Goal: Find specific fact

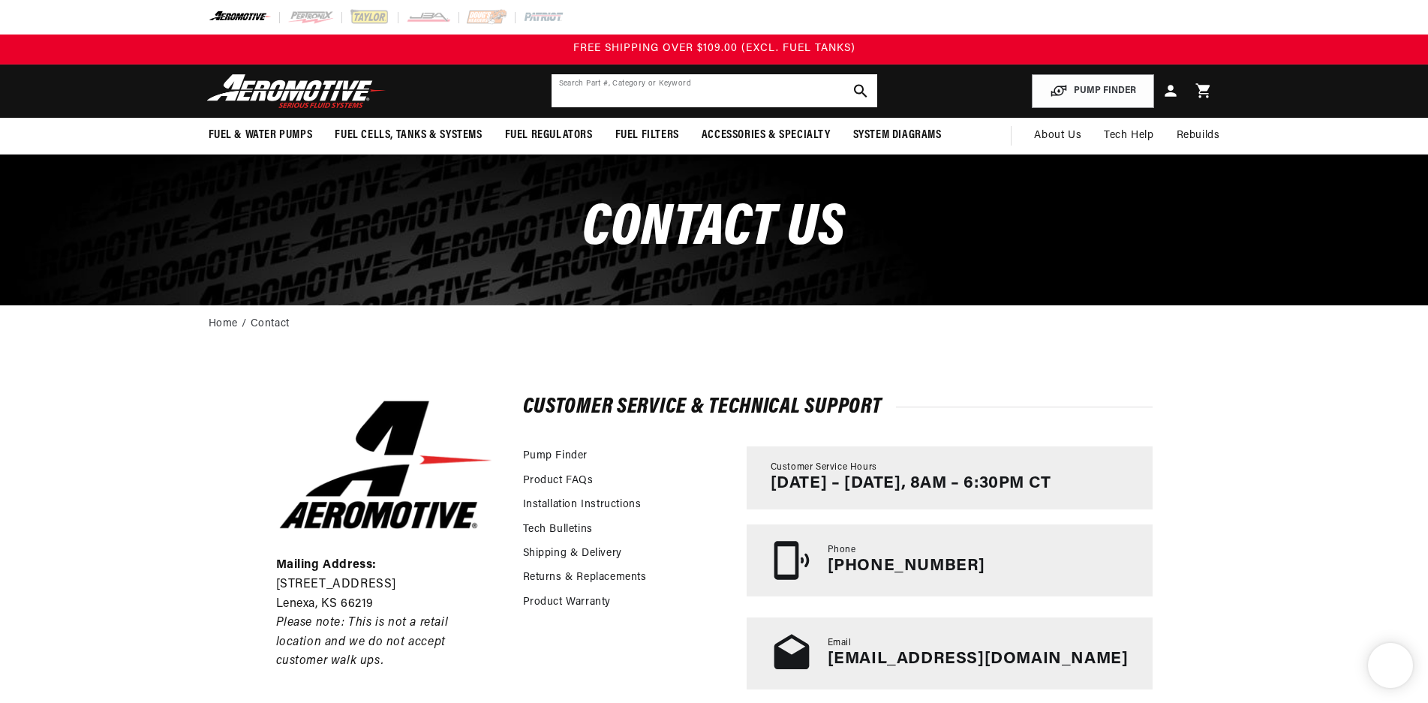
click at [667, 87] on input "text" at bounding box center [715, 90] width 326 height 33
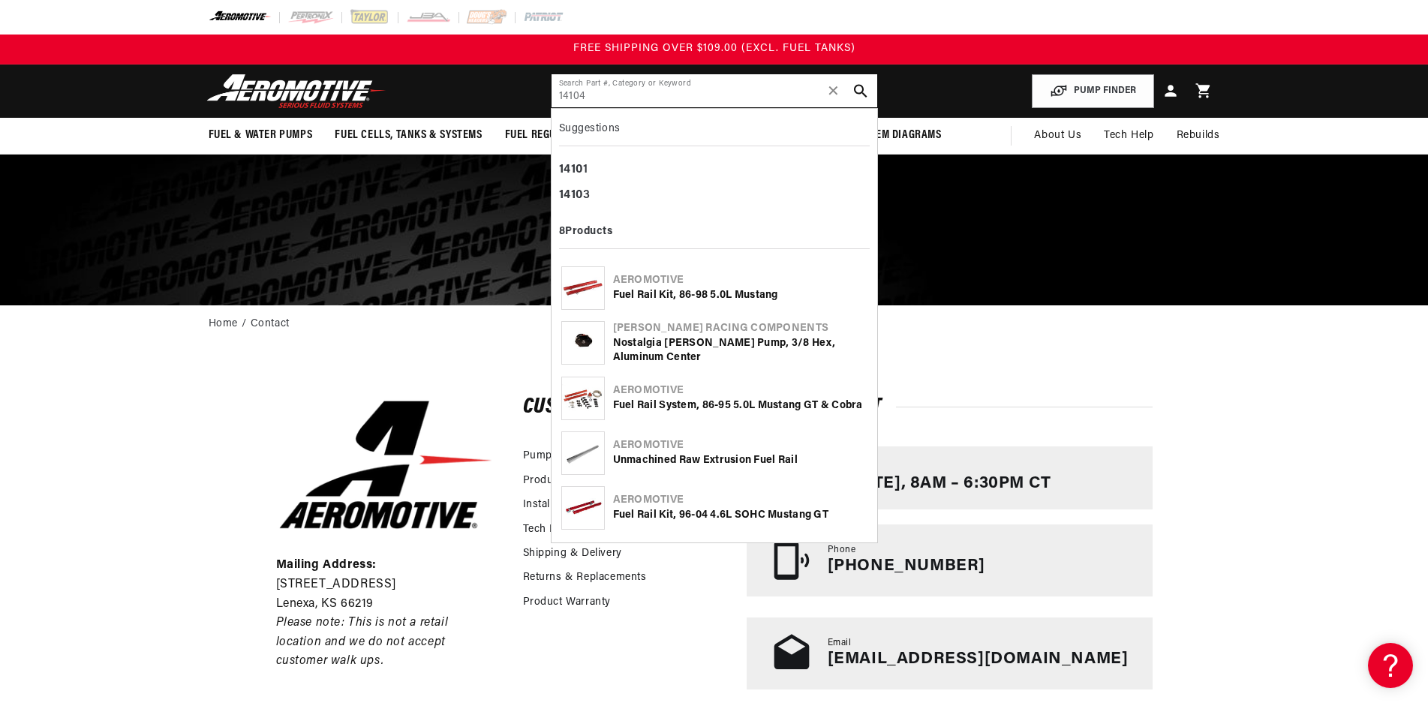
type input "14104"
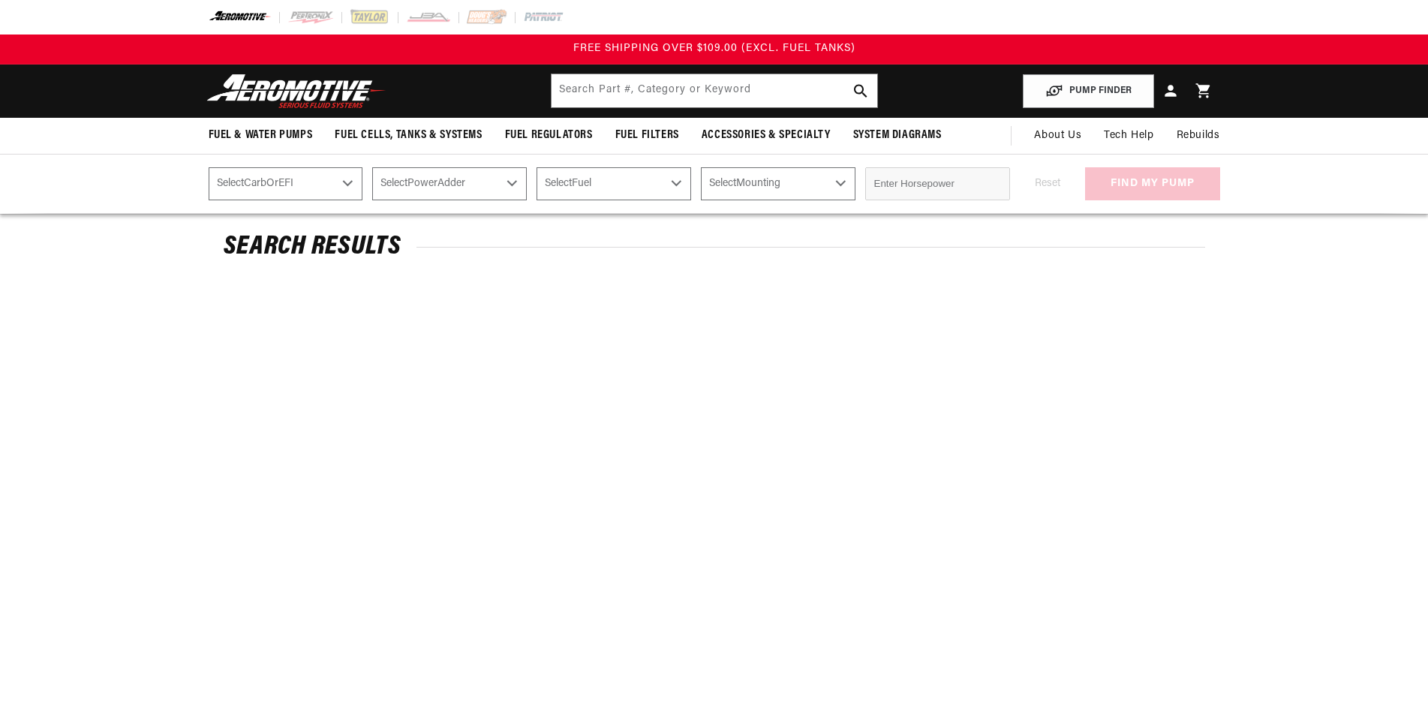
type input "14104"
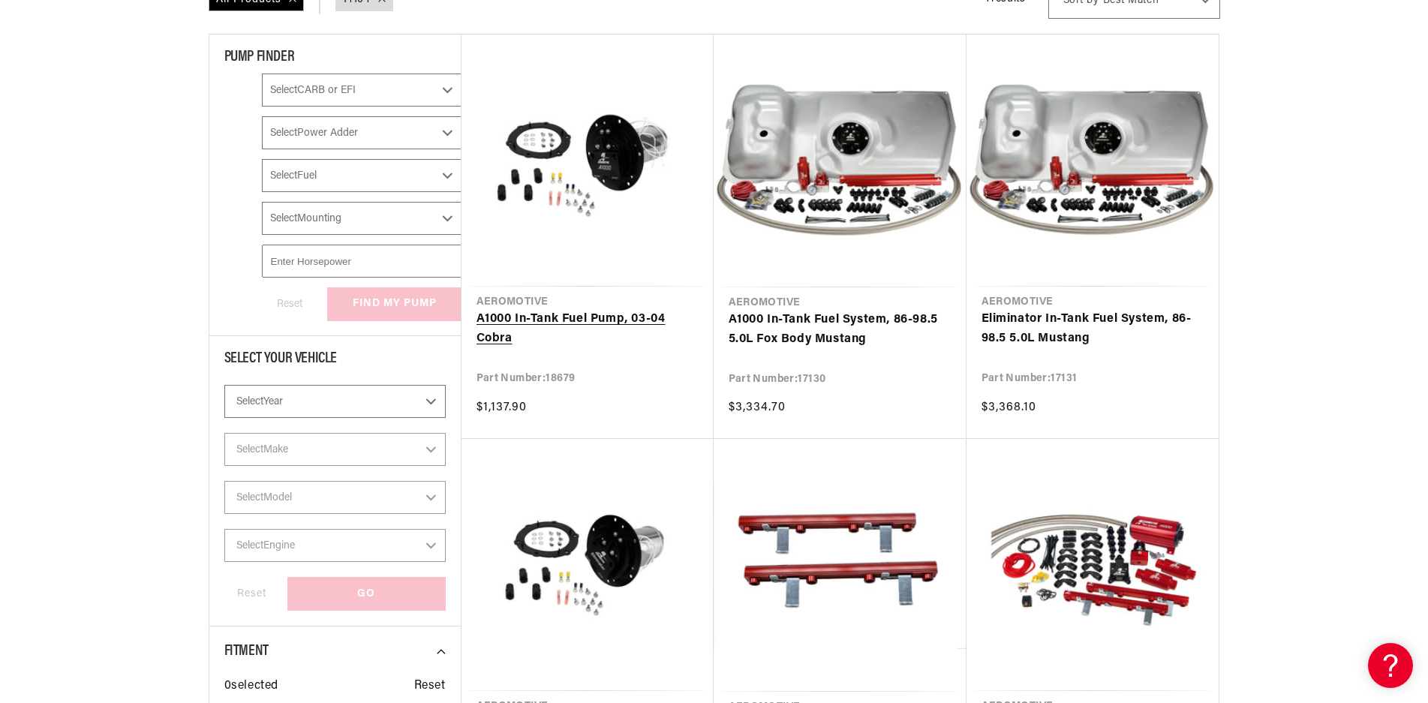
scroll to position [525, 0]
